Goal: Information Seeking & Learning: Find specific fact

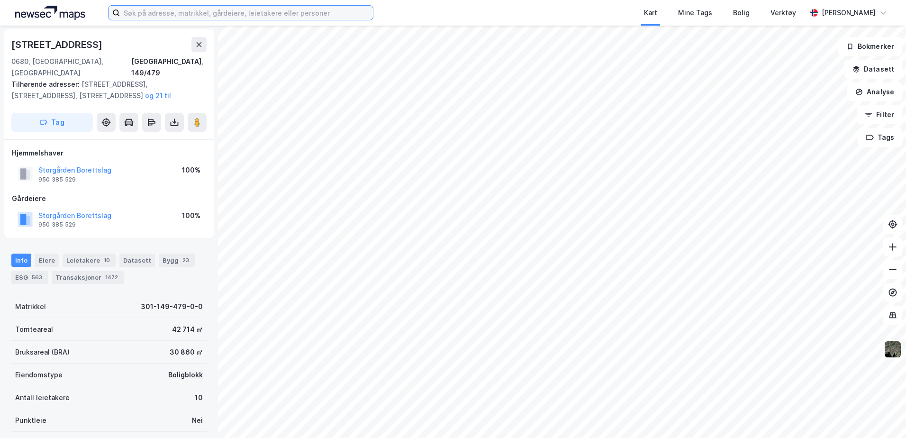
click at [206, 16] on input at bounding box center [246, 13] width 253 height 14
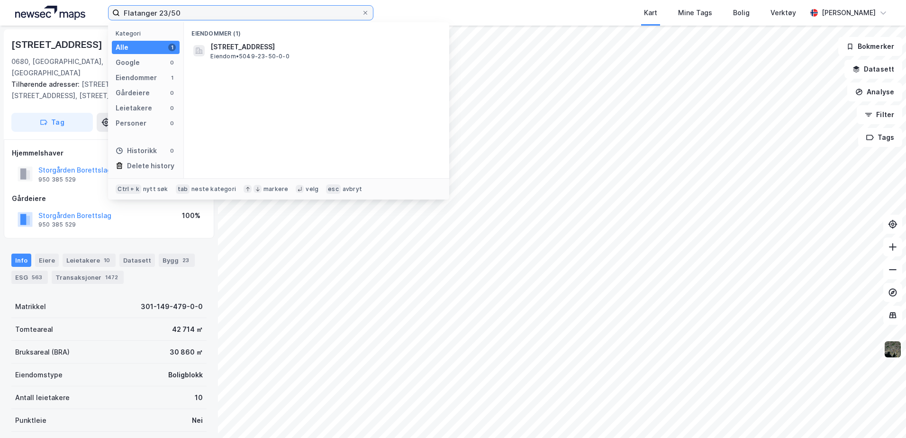
click at [205, 16] on input "Flatanger 23/50" at bounding box center [241, 13] width 242 height 14
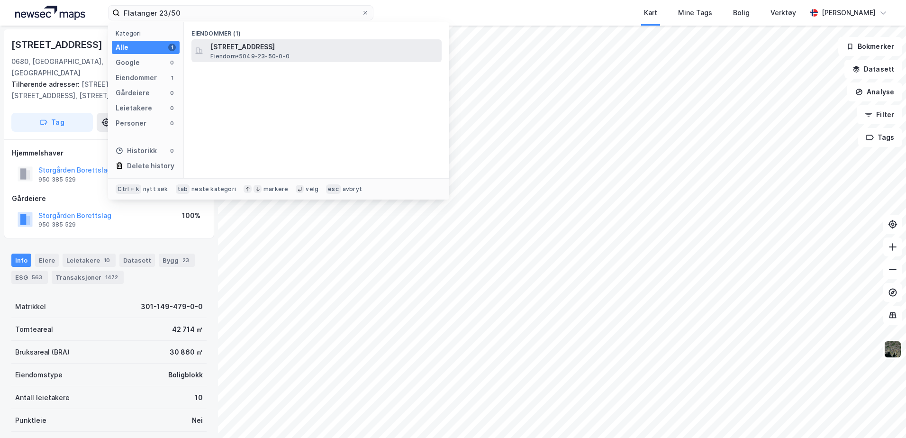
click at [284, 53] on span "Eiendom • 5049-23-50-0-0" at bounding box center [249, 57] width 79 height 8
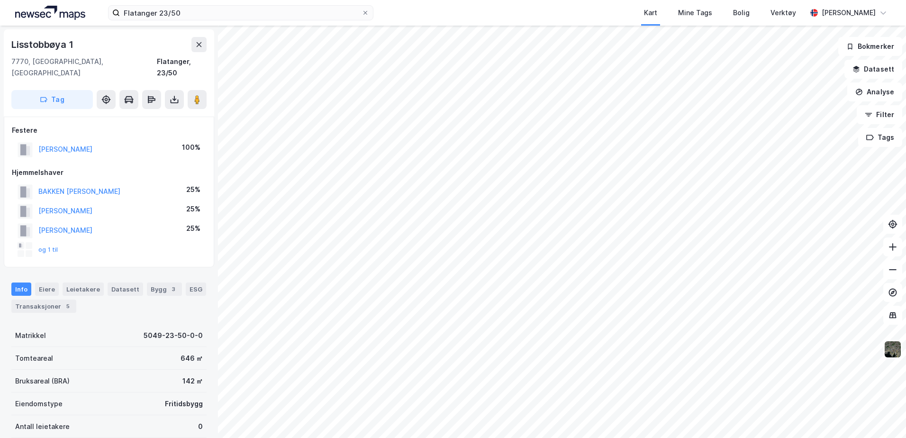
click at [491, 6] on div "Kart Mine Tags Bolig Verktøy" at bounding box center [613, 13] width 388 height 26
click at [438, 13] on div "Kart Mine Tags Bolig Verktøy" at bounding box center [613, 13] width 388 height 26
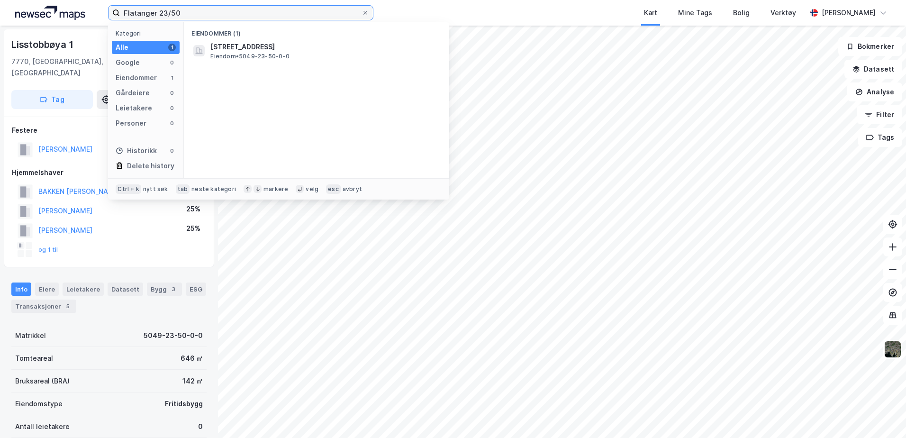
drag, startPoint x: 158, startPoint y: 12, endPoint x: 98, endPoint y: 13, distance: 60.2
click at [98, 13] on div "Flatanger 23/50 Kategori Alle 1 Google 0 Eiendommer 1 Gårdeiere 0 Leietakere 0 …" at bounding box center [453, 13] width 906 height 26
paste input "Flatanger"
type input "23/50 Flatanger"
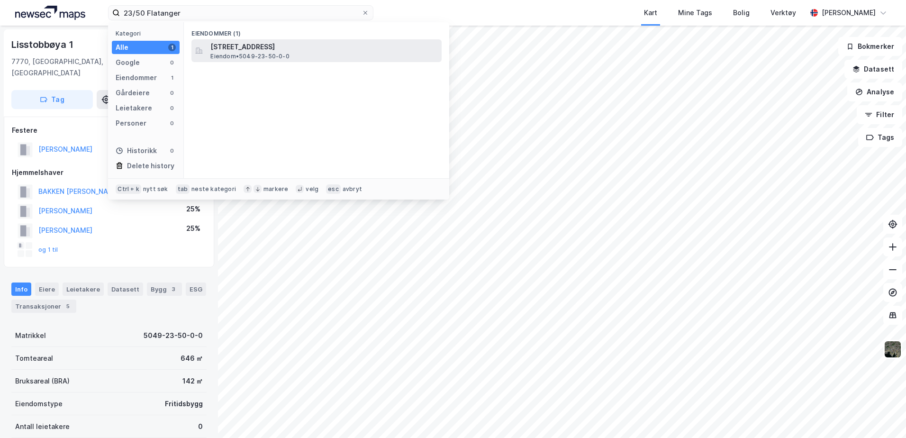
click at [373, 53] on div "Lisstobbøya 1, 7770, FLATANGER, FLATANGER Eiendom • 5049-23-50-0-0" at bounding box center [324, 50] width 229 height 19
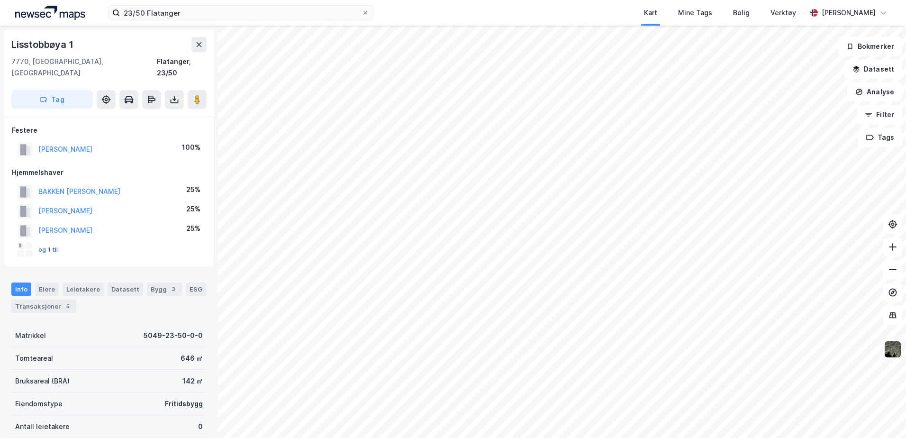
click at [0, 0] on button "og 1 til" at bounding box center [0, 0] width 0 height 0
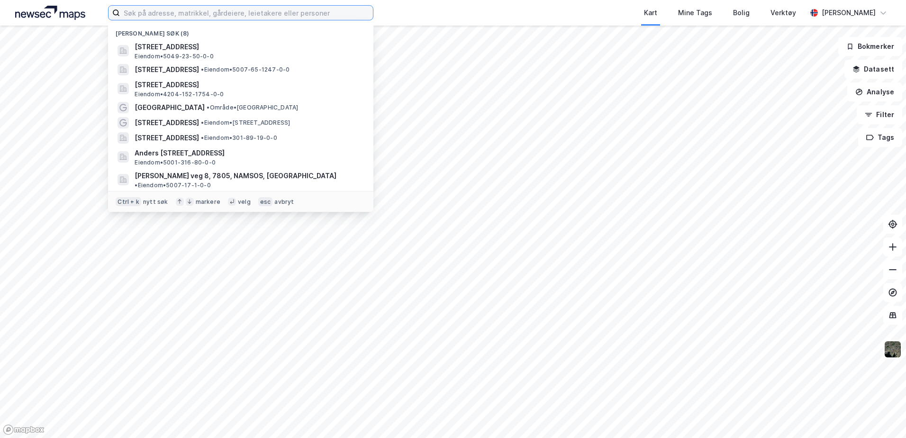
click at [253, 13] on input at bounding box center [246, 13] width 253 height 14
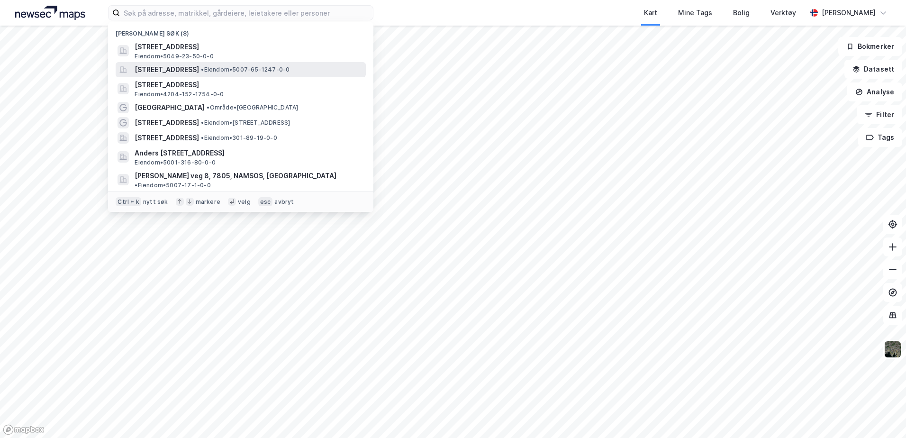
click at [262, 64] on div "[STREET_ADDRESS] • Eiendom • 5007-65-1247-0-0" at bounding box center [249, 69] width 229 height 11
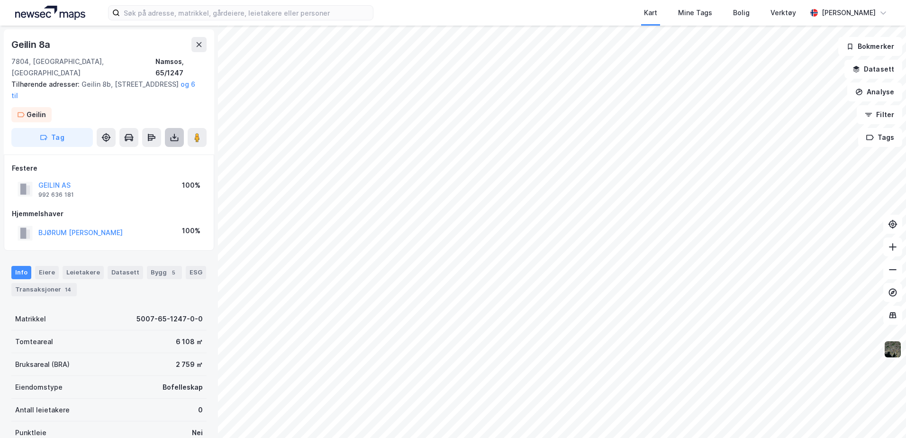
click at [174, 133] on icon at bounding box center [174, 137] width 9 height 9
click at [130, 153] on div "Last ned grunnbok" at bounding box center [127, 157] width 55 height 8
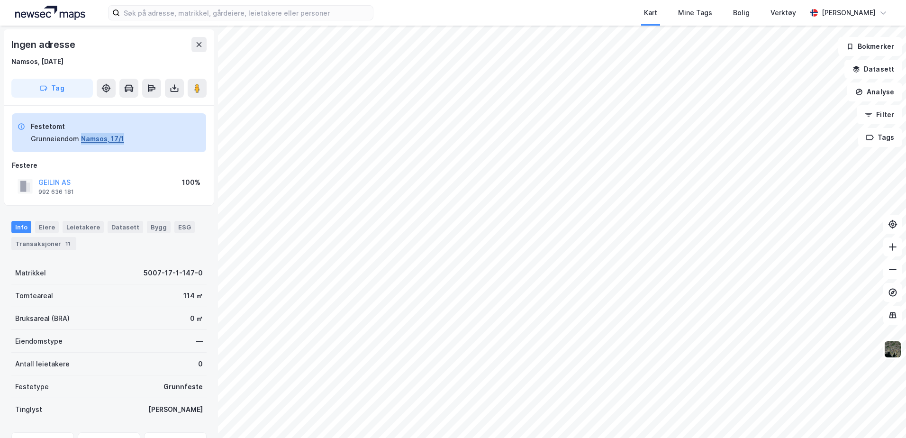
drag, startPoint x: 123, startPoint y: 140, endPoint x: 81, endPoint y: 139, distance: 42.2
click at [81, 139] on div "Festetomt Grunneiendom Namsos, 17/1" at bounding box center [109, 132] width 194 height 39
copy button "Namsos, 17/1"
click at [88, 134] on button "Namsos, 17/1" at bounding box center [102, 138] width 43 height 11
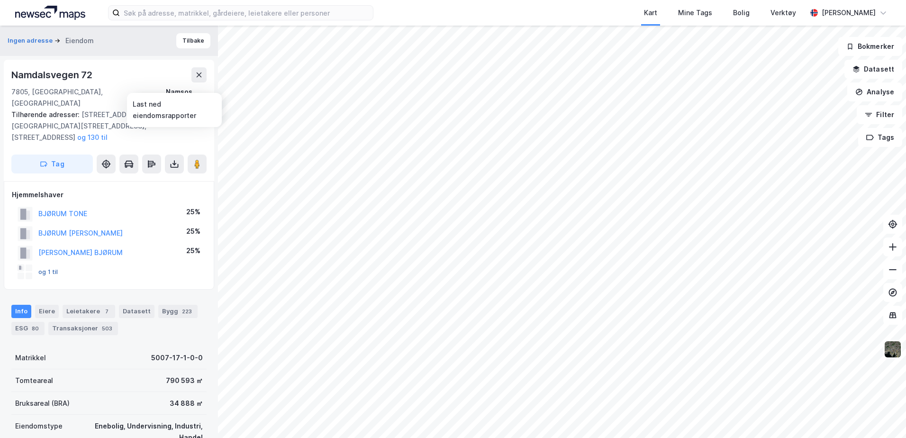
click at [0, 0] on button "og 1 til" at bounding box center [0, 0] width 0 height 0
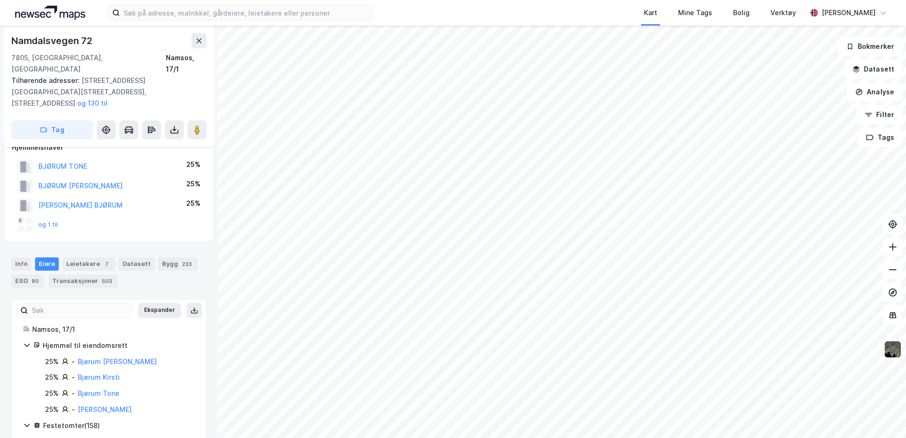
scroll to position [95, 0]
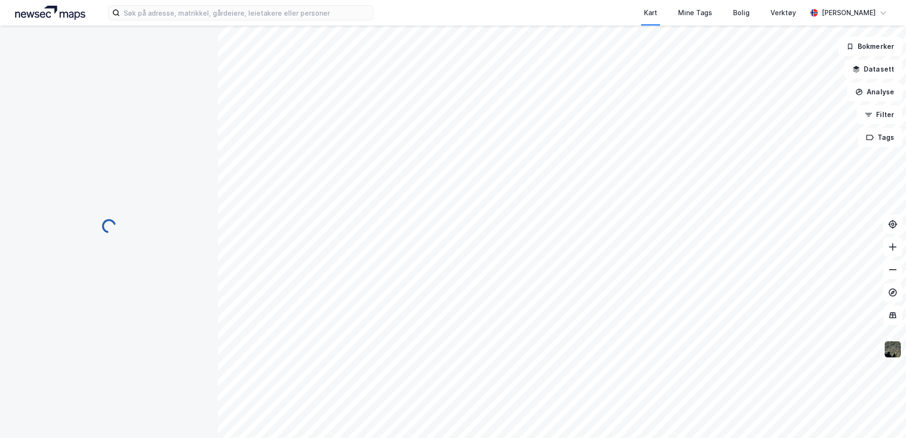
scroll to position [16, 0]
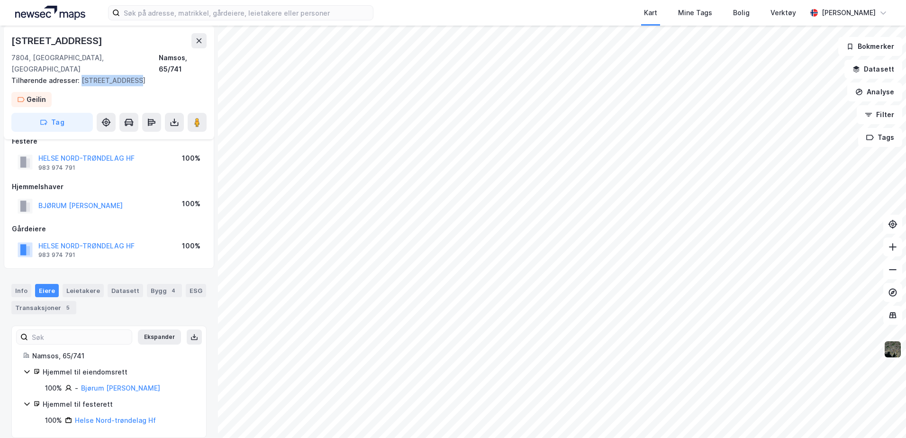
drag, startPoint x: 130, startPoint y: 70, endPoint x: 79, endPoint y: 71, distance: 50.7
click at [79, 75] on div "Tilhørende adresser: [STREET_ADDRESS]" at bounding box center [105, 80] width 188 height 11
copy div "[STREET_ADDRESS]"
